Goal: Transaction & Acquisition: Subscribe to service/newsletter

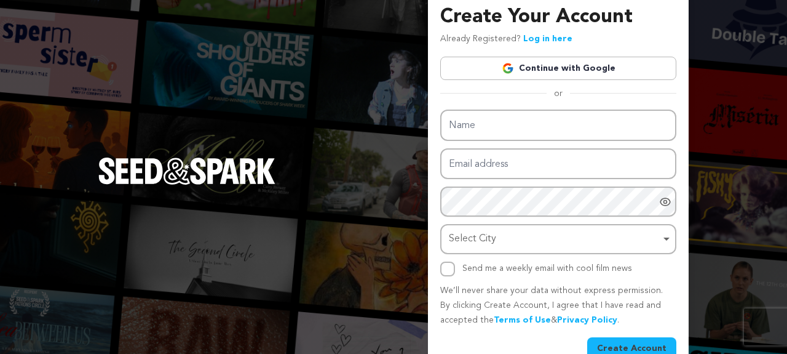
scroll to position [38, 0]
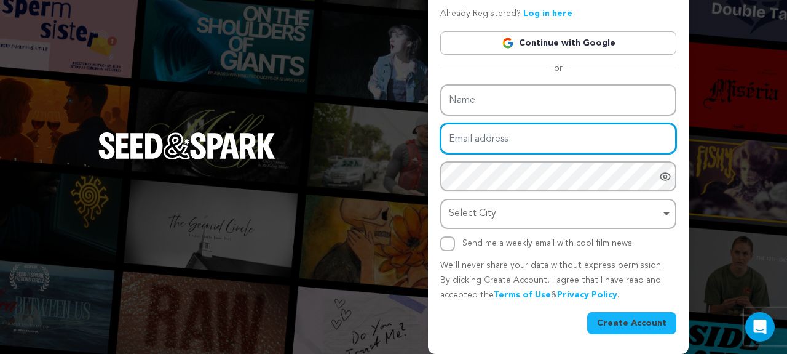
type input "[PERSON_NAME][EMAIL_ADDRESS][PERSON_NAME][DOMAIN_NAME]"
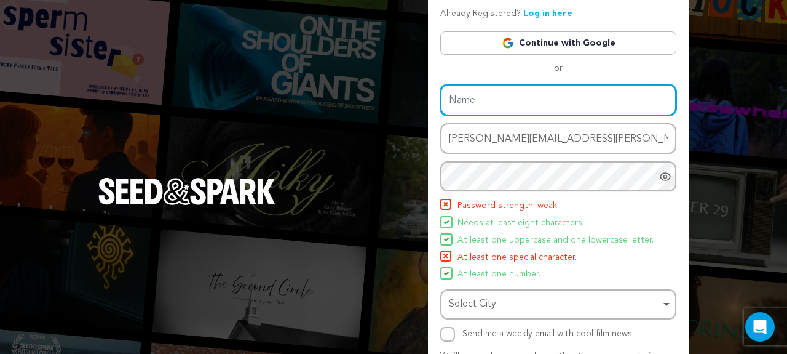
scroll to position [83, 0]
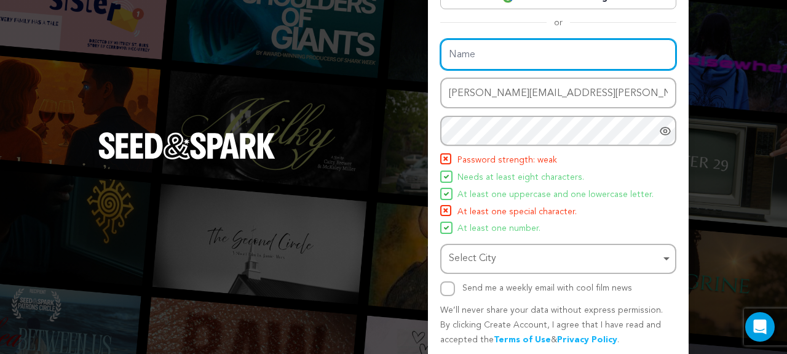
click at [509, 103] on div "Name Email address daniel.l.leonard@gmail.com Password Password must have at le…" at bounding box center [558, 167] width 236 height 257
click at [481, 59] on input "Name" at bounding box center [558, 54] width 236 height 31
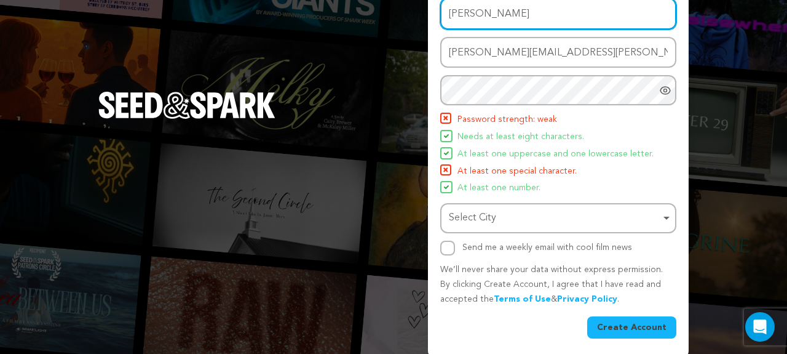
scroll to position [128, 0]
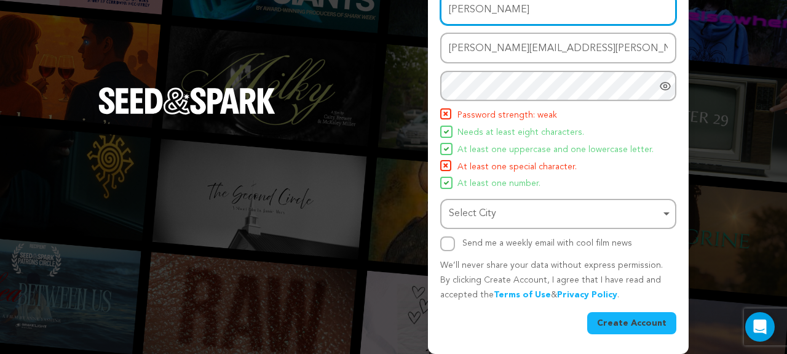
type input "Daniel"
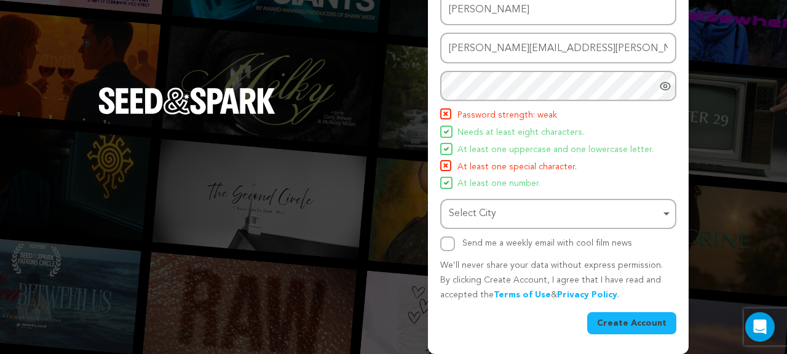
click at [665, 86] on icon "Show password as plain text. Warning: this will display your password on the sc…" at bounding box center [665, 86] width 12 height 12
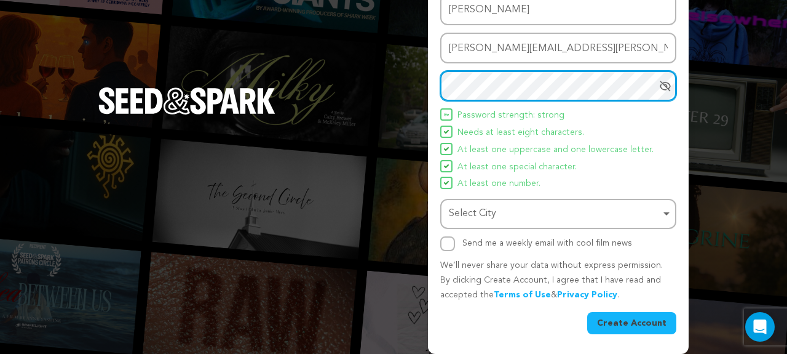
click at [560, 210] on div "Select City Remove item" at bounding box center [555, 214] width 212 height 18
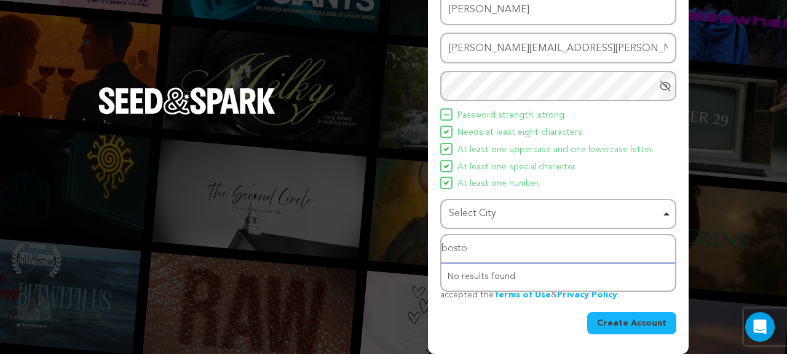
type input "boston"
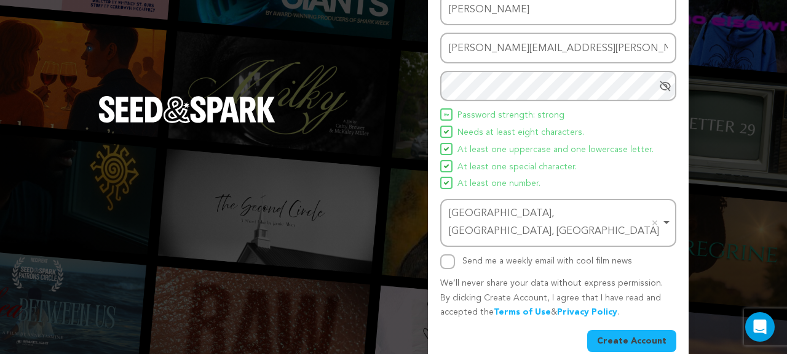
click at [607, 330] on button "Create Account" at bounding box center [631, 341] width 89 height 22
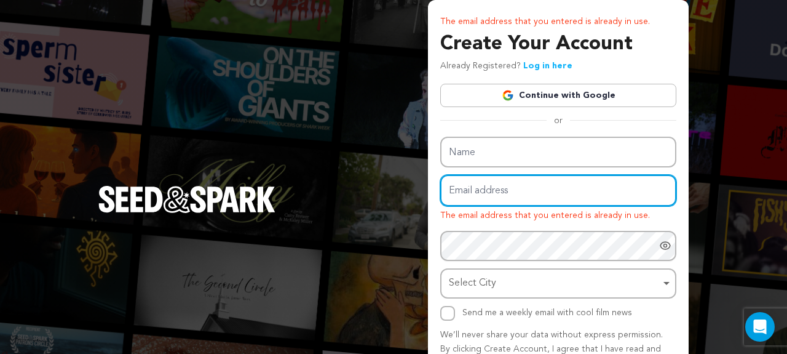
type input "[PERSON_NAME][EMAIL_ADDRESS][PERSON_NAME][DOMAIN_NAME]"
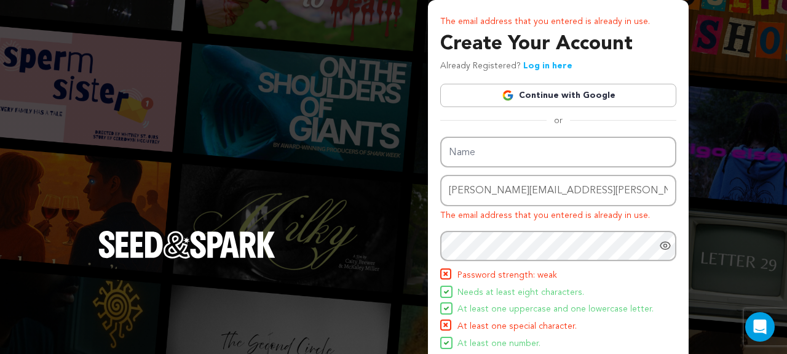
click at [529, 65] on link "Log in here" at bounding box center [547, 65] width 49 height 9
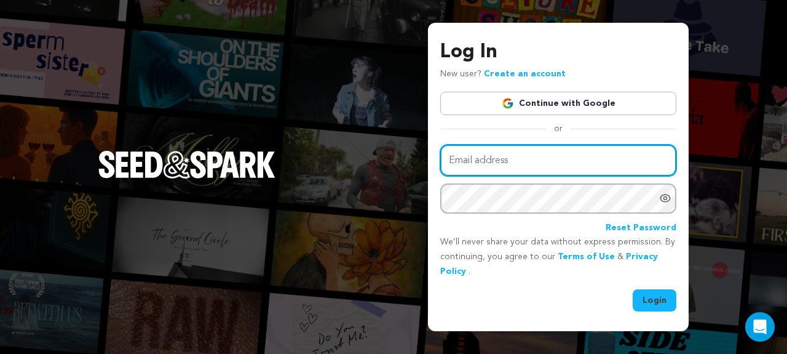
type input "[PERSON_NAME][EMAIL_ADDRESS][PERSON_NAME][DOMAIN_NAME]"
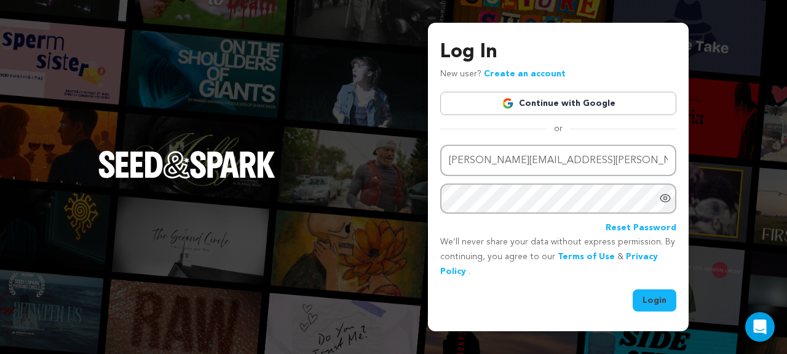
click at [650, 305] on button "Login" at bounding box center [655, 300] width 44 height 22
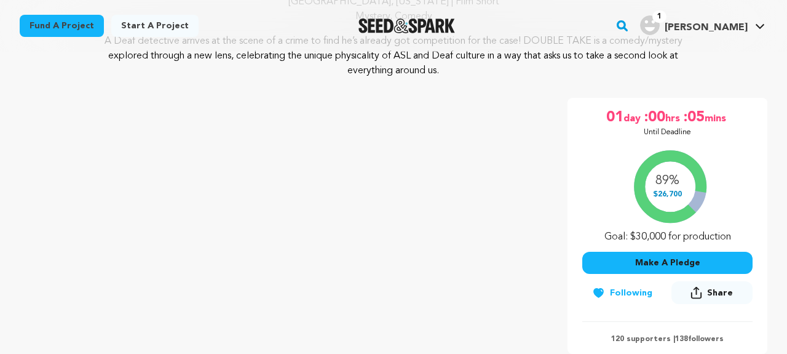
scroll to position [183, 0]
